Goal: Task Accomplishment & Management: Manage account settings

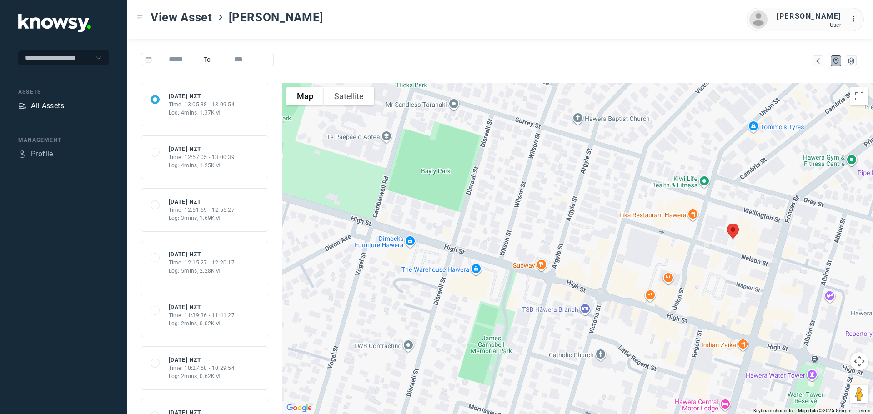
click at [53, 105] on div "All Assets" at bounding box center [47, 106] width 33 height 11
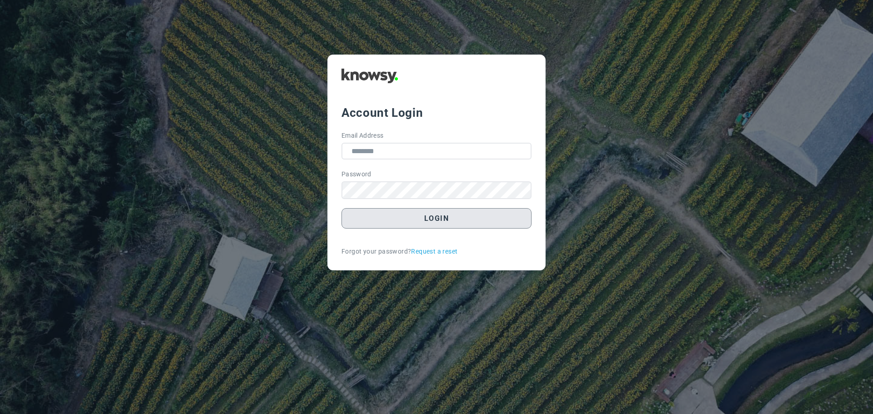
type input "**********"
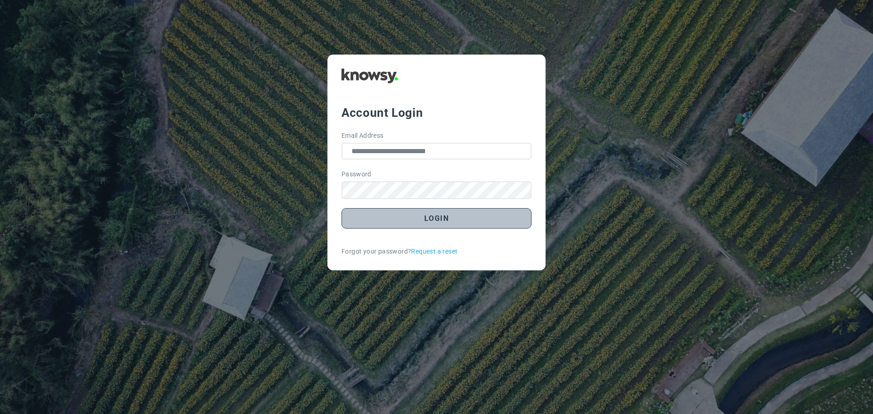
click at [403, 217] on button "Login" at bounding box center [437, 218] width 190 height 20
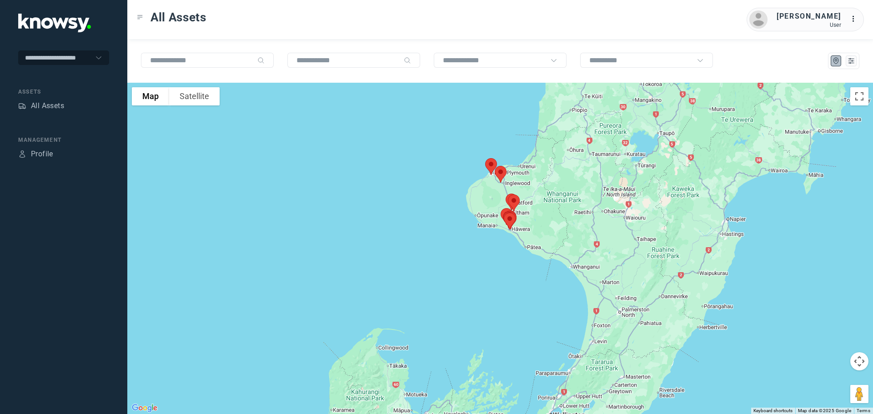
drag, startPoint x: 590, startPoint y: 210, endPoint x: 579, endPoint y: 311, distance: 101.1
click at [580, 311] on div at bounding box center [500, 249] width 746 height 332
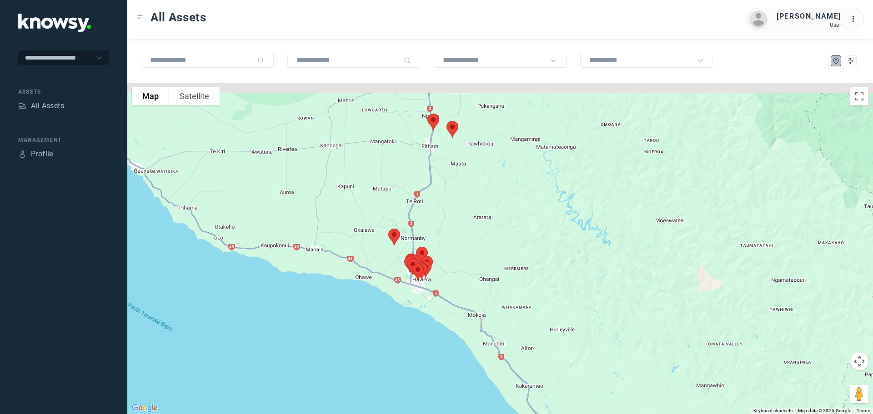
drag, startPoint x: 471, startPoint y: 279, endPoint x: 471, endPoint y: 328, distance: 49.1
click at [471, 328] on div at bounding box center [500, 249] width 746 height 332
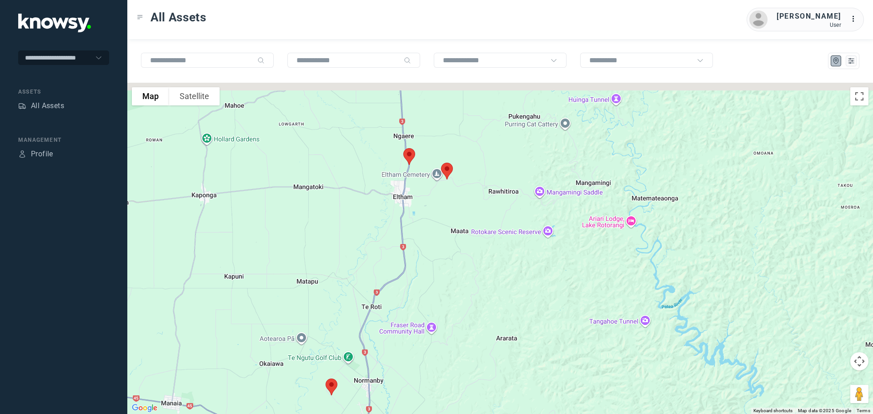
drag, startPoint x: 429, startPoint y: 188, endPoint x: 441, endPoint y: 217, distance: 31.3
click at [444, 225] on div at bounding box center [500, 249] width 746 height 332
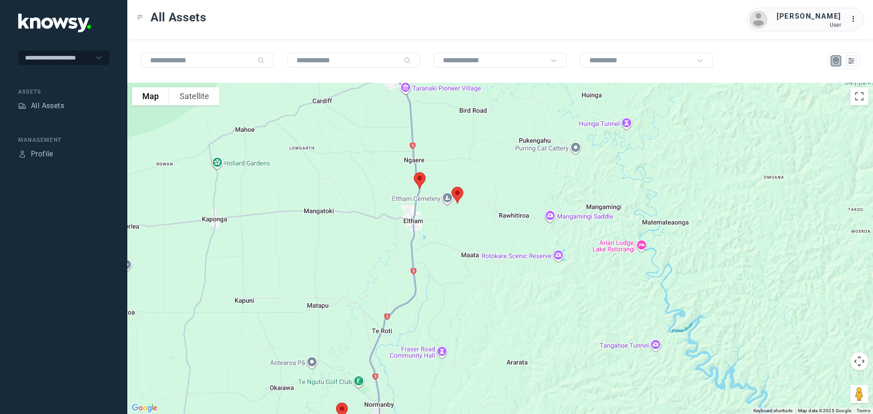
click at [417, 179] on img at bounding box center [419, 181] width 19 height 24
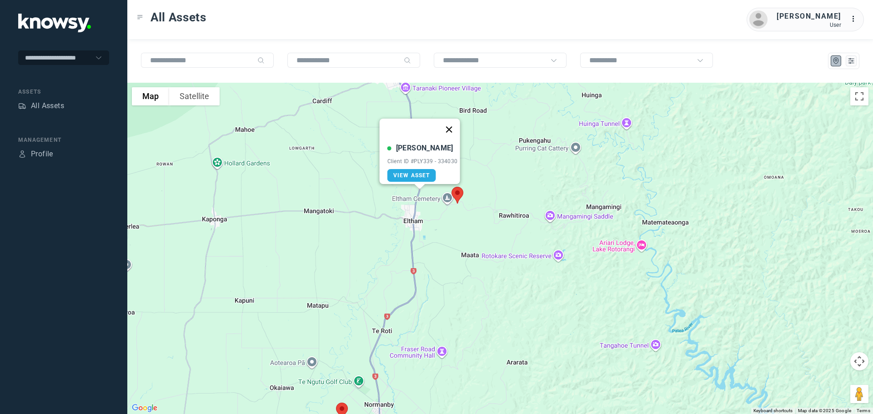
click at [456, 122] on button "Close" at bounding box center [449, 130] width 22 height 22
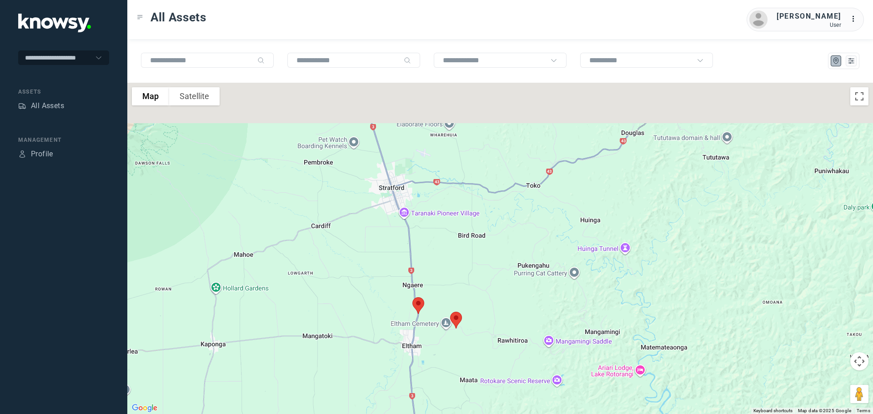
drag, startPoint x: 432, startPoint y: 154, endPoint x: 434, endPoint y: 308, distance: 153.8
click at [434, 308] on div at bounding box center [500, 249] width 746 height 332
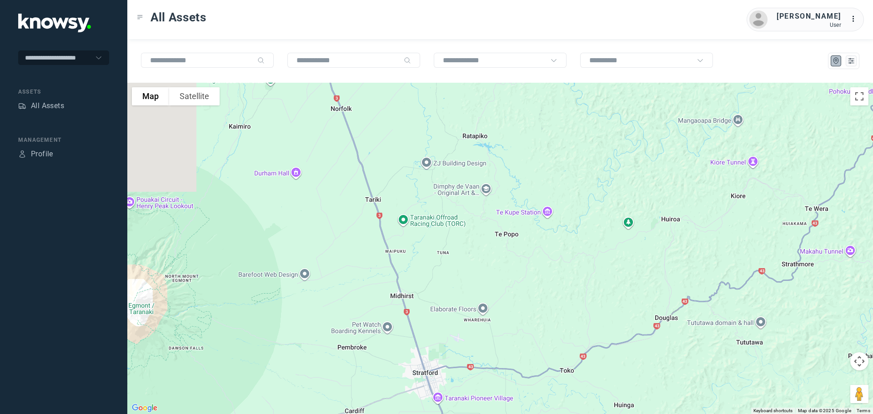
drag, startPoint x: 416, startPoint y: 218, endPoint x: 427, endPoint y: 351, distance: 133.3
click at [449, 388] on div at bounding box center [500, 249] width 746 height 332
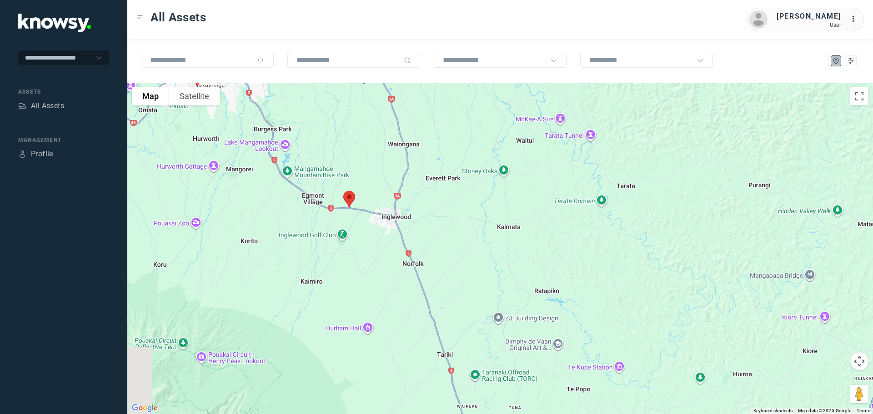
drag, startPoint x: 424, startPoint y: 283, endPoint x: 499, endPoint y: 358, distance: 106.5
click at [500, 358] on div at bounding box center [500, 249] width 746 height 332
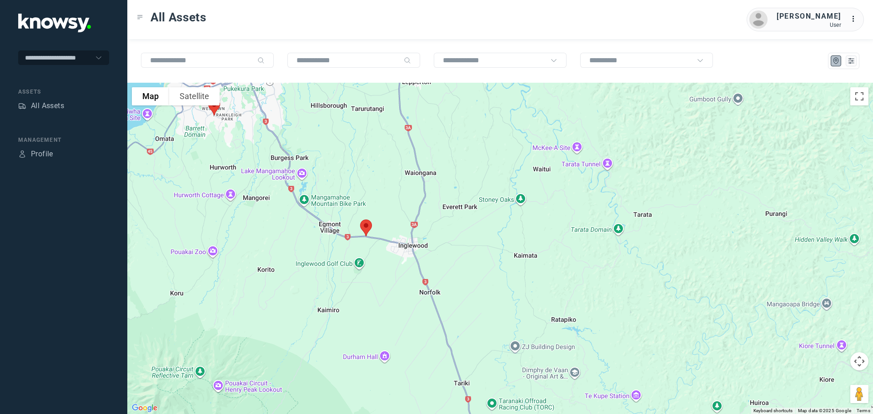
click at [369, 226] on img at bounding box center [366, 228] width 19 height 24
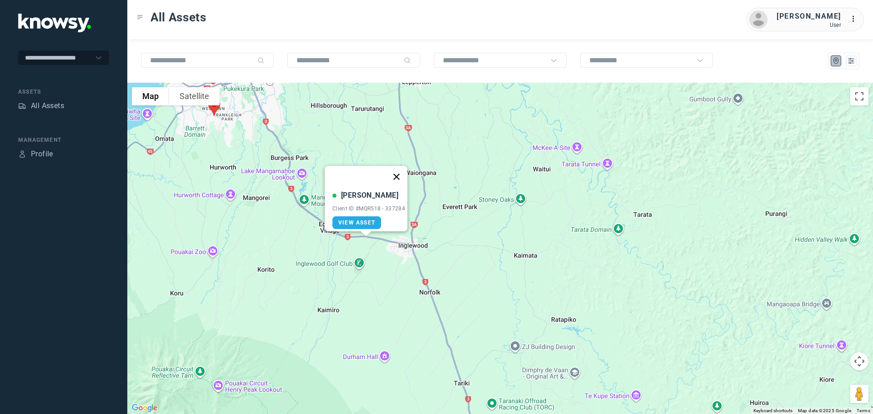
click at [399, 170] on button "Close" at bounding box center [397, 177] width 22 height 22
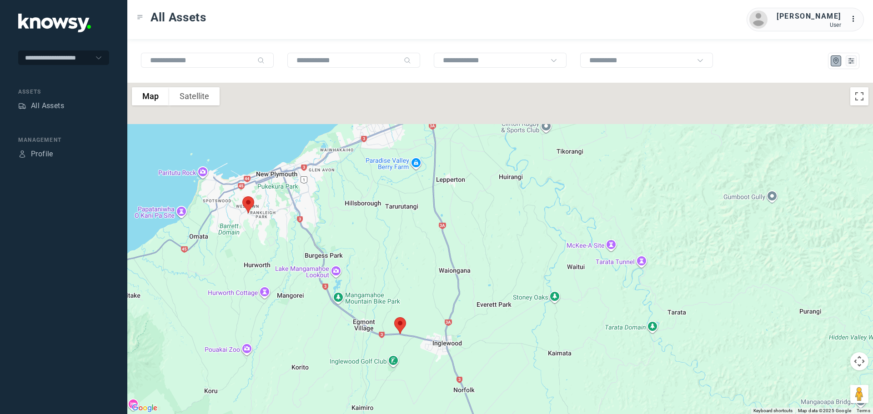
drag, startPoint x: 371, startPoint y: 159, endPoint x: 406, endPoint y: 277, distance: 123.2
click at [406, 277] on div at bounding box center [500, 249] width 746 height 332
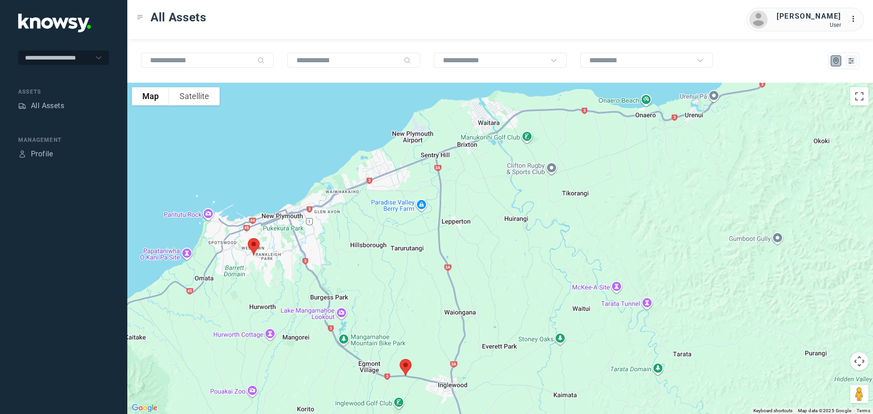
click at [254, 241] on img at bounding box center [253, 247] width 19 height 24
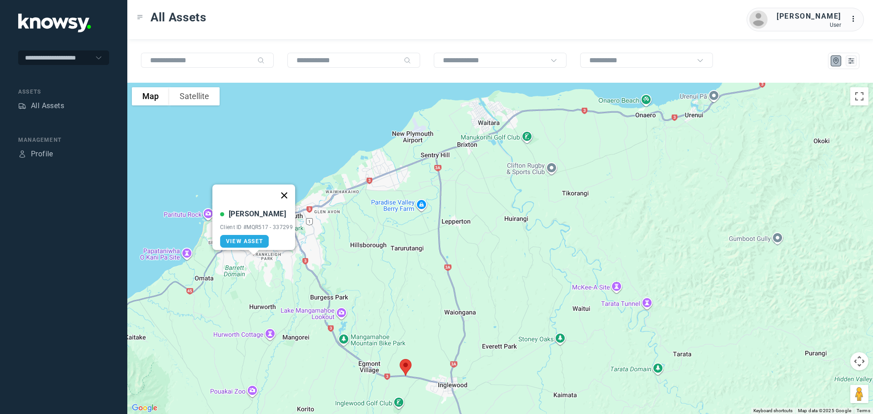
click at [292, 189] on button "Close" at bounding box center [284, 196] width 22 height 22
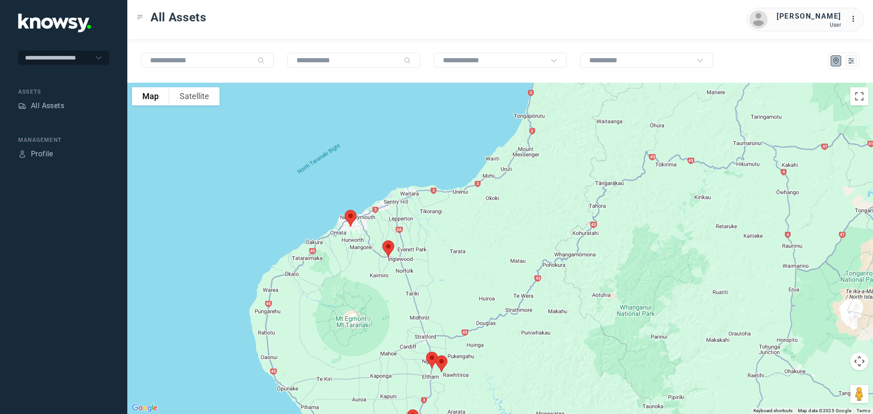
drag, startPoint x: 450, startPoint y: 330, endPoint x: 430, endPoint y: 255, distance: 77.6
click at [431, 248] on div "To navigate, press the arrow keys." at bounding box center [500, 249] width 746 height 332
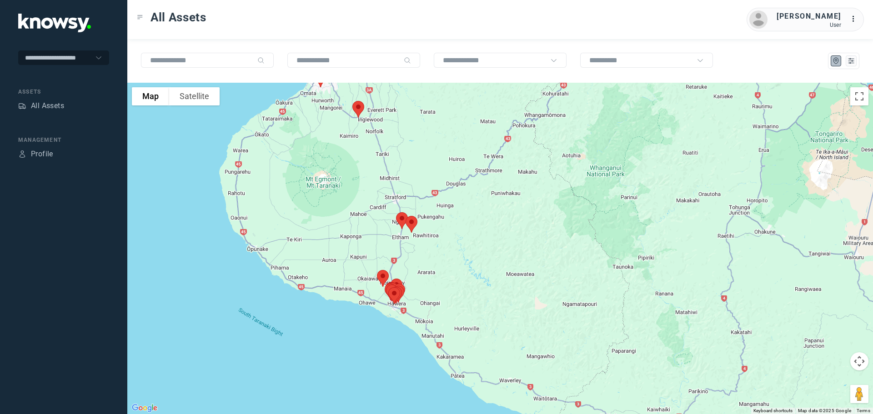
drag, startPoint x: 458, startPoint y: 317, endPoint x: 452, endPoint y: 285, distance: 32.3
click at [452, 285] on div at bounding box center [500, 249] width 746 height 332
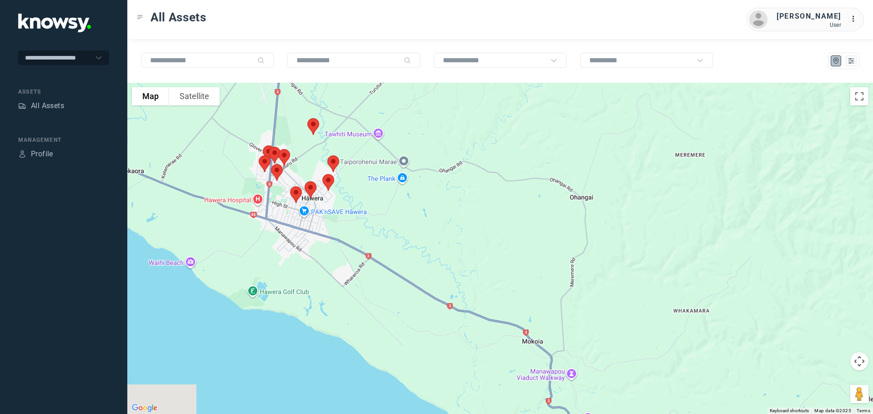
drag, startPoint x: 302, startPoint y: 219, endPoint x: 417, endPoint y: 213, distance: 115.2
click at [417, 213] on div at bounding box center [500, 249] width 746 height 332
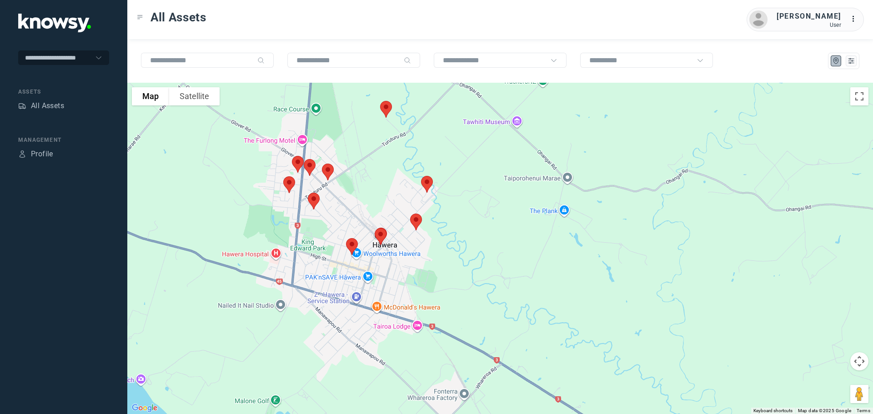
drag, startPoint x: 379, startPoint y: 202, endPoint x: 513, endPoint y: 278, distance: 153.8
click at [513, 278] on div at bounding box center [500, 249] width 746 height 332
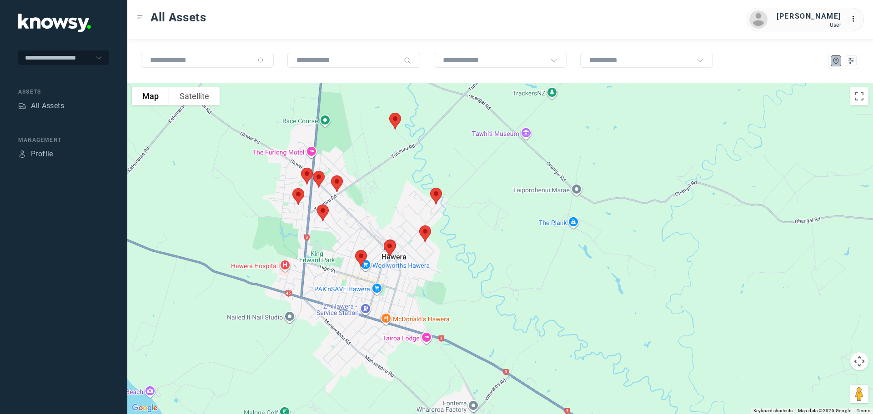
click at [438, 197] on img at bounding box center [436, 196] width 19 height 24
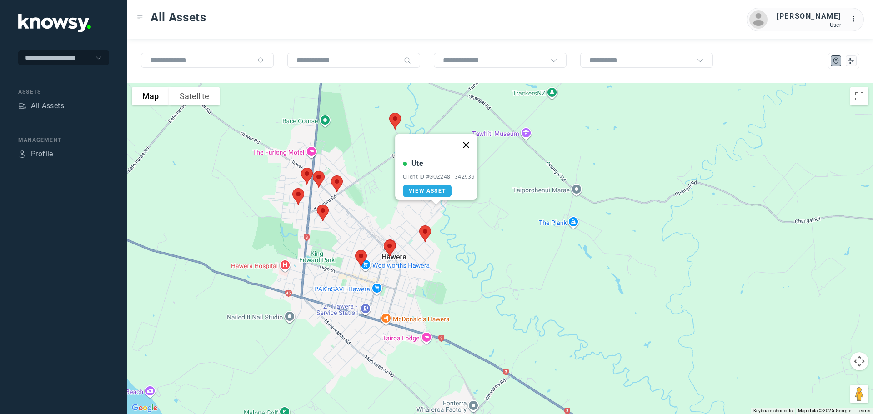
click at [471, 139] on button "Close" at bounding box center [466, 145] width 22 height 22
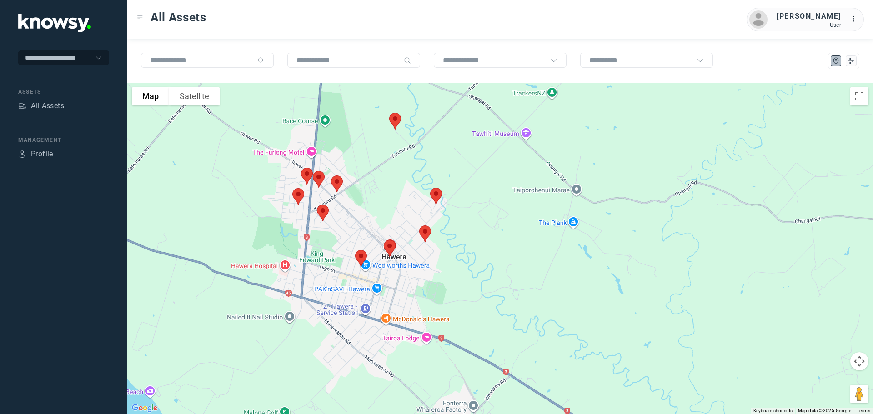
click at [397, 123] on img at bounding box center [395, 121] width 19 height 24
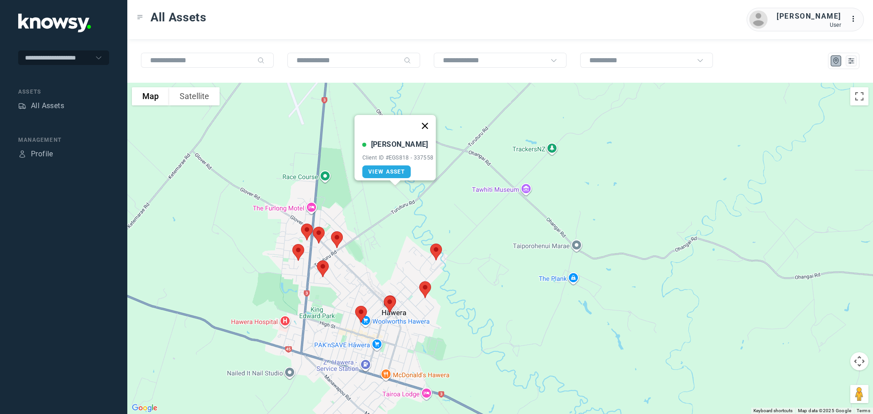
click at [427, 124] on button "Close" at bounding box center [425, 126] width 22 height 22
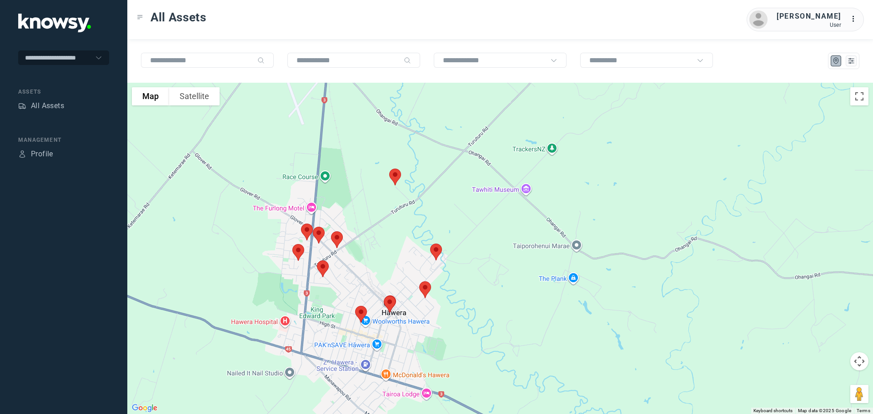
click at [423, 292] on img at bounding box center [425, 290] width 19 height 24
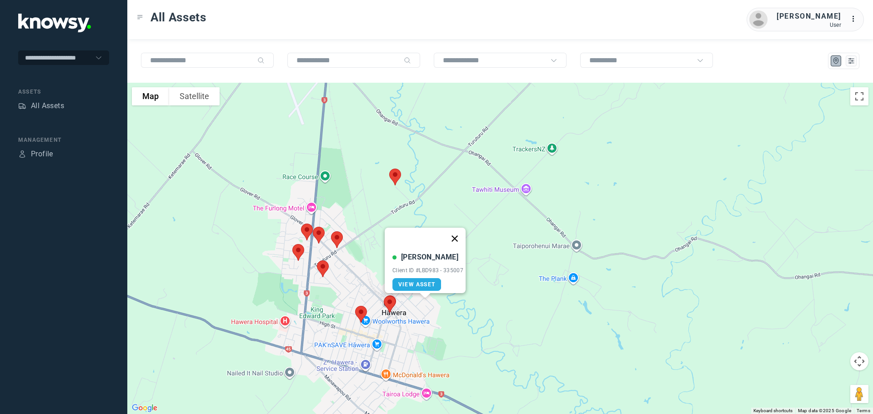
click at [457, 231] on button "Close" at bounding box center [455, 239] width 22 height 22
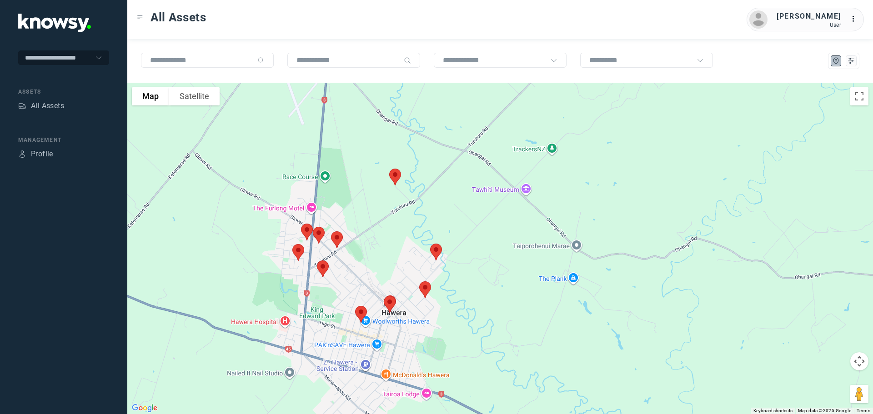
click at [386, 304] on img at bounding box center [389, 304] width 19 height 24
click at [420, 248] on button "Close" at bounding box center [419, 253] width 22 height 22
click at [362, 313] on img at bounding box center [361, 314] width 19 height 24
click at [398, 255] on button "Close" at bounding box center [391, 263] width 22 height 22
click at [339, 237] on img at bounding box center [337, 240] width 19 height 24
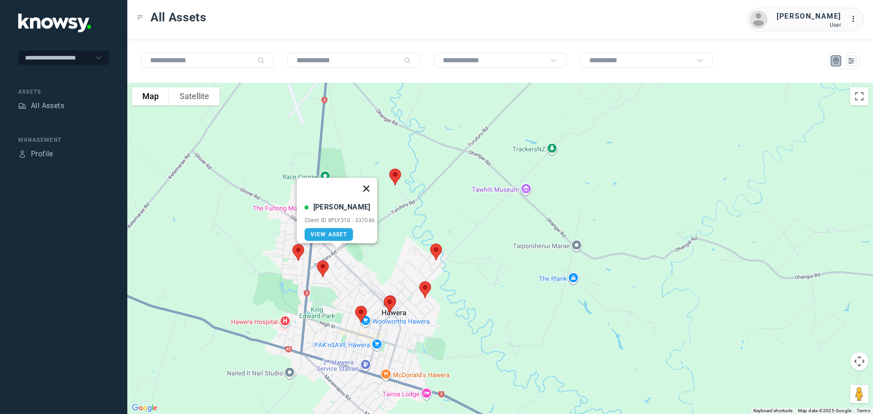
click at [374, 179] on button "Close" at bounding box center [366, 189] width 22 height 22
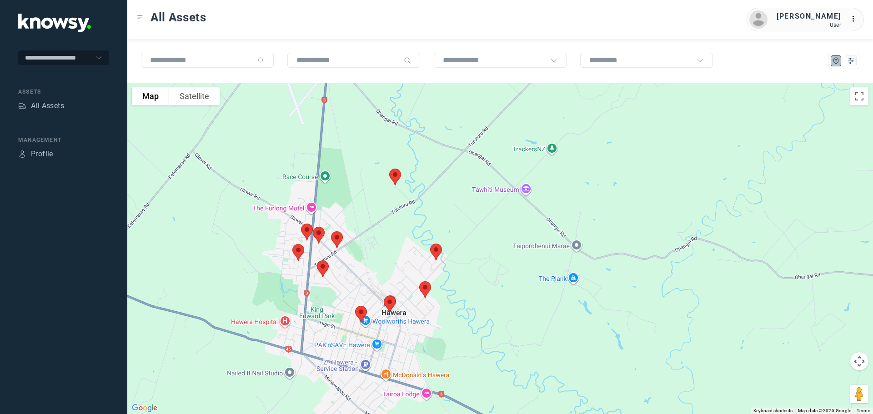
click at [321, 265] on img at bounding box center [322, 269] width 19 height 24
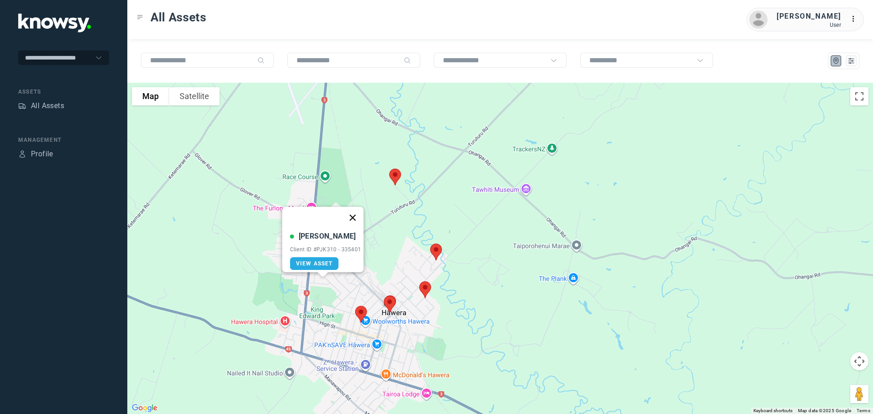
click at [356, 211] on button "Close" at bounding box center [353, 218] width 22 height 22
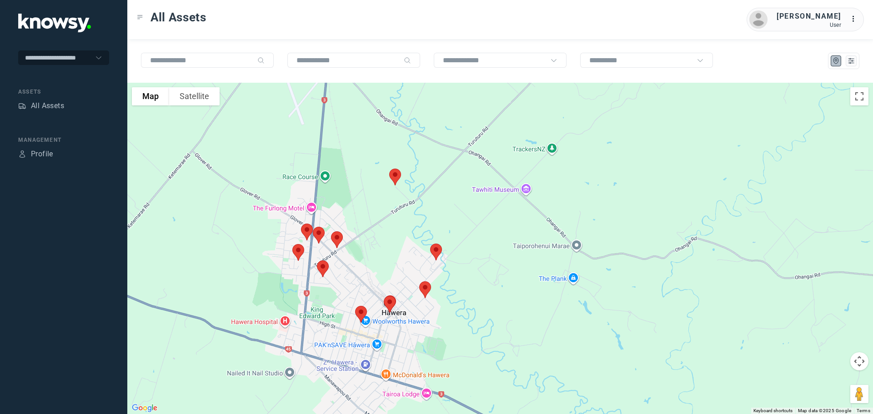
click at [318, 231] on img at bounding box center [318, 235] width 19 height 24
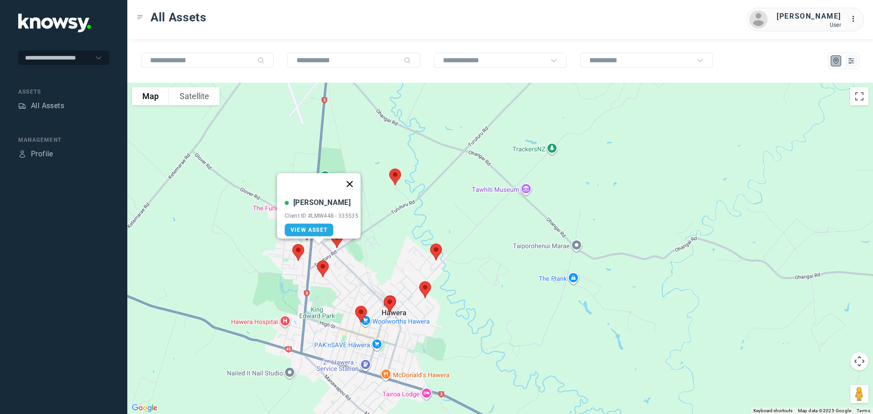
click at [353, 176] on button "Close" at bounding box center [350, 184] width 22 height 22
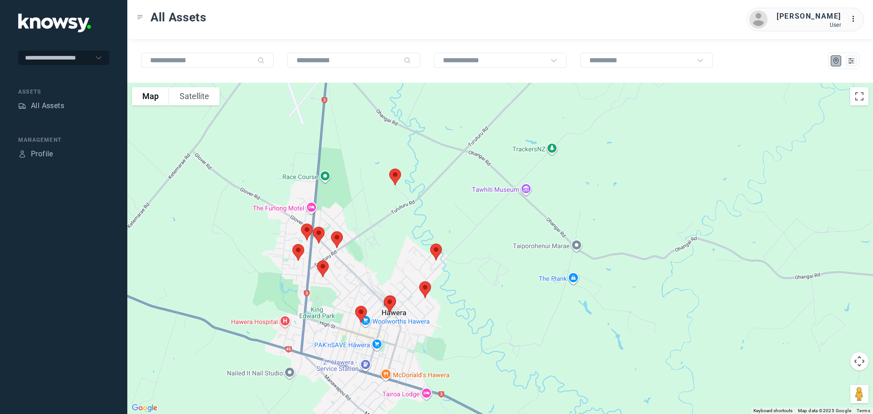
click at [307, 229] on img at bounding box center [306, 232] width 19 height 24
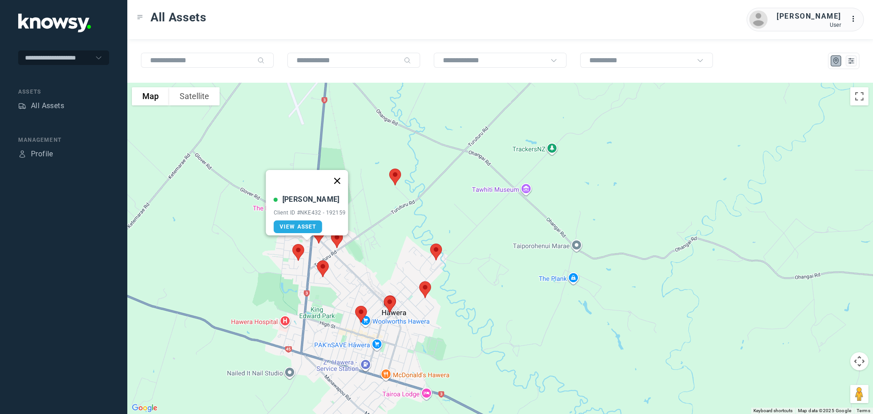
click at [342, 174] on button "Close" at bounding box center [337, 181] width 22 height 22
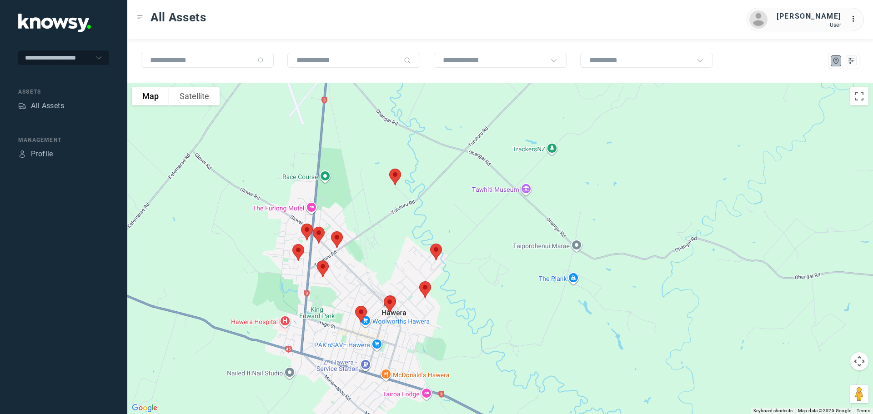
click at [299, 245] on img at bounding box center [298, 253] width 19 height 24
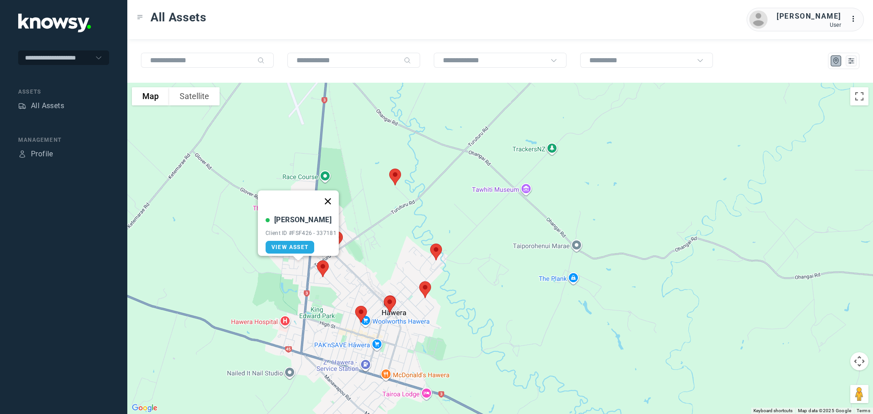
click at [333, 194] on button "Close" at bounding box center [328, 202] width 22 height 22
